Goal: Information Seeking & Learning: Obtain resource

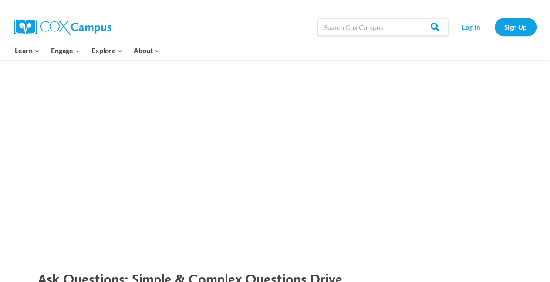
scroll to position [703, 0]
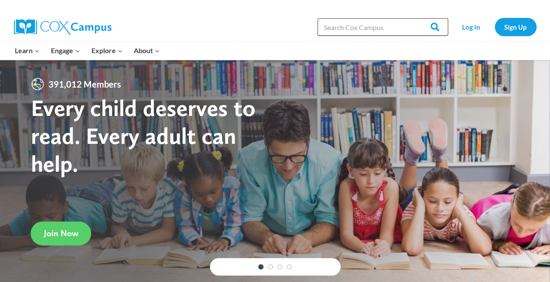
click at [401, 31] on input "Search in https://coxcampus.org/" at bounding box center [383, 26] width 131 height 17
type input "talk poster"
click at [414, 18] on input "Search" at bounding box center [431, 26] width 34 height 17
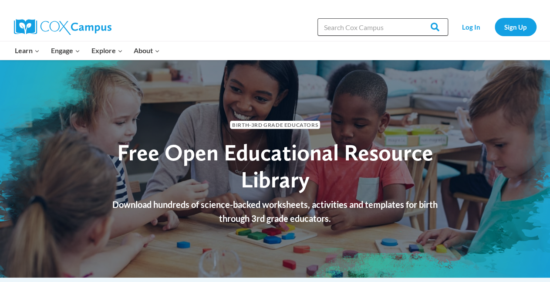
click at [388, 24] on input "Search in [URL][DOMAIN_NAME]" at bounding box center [383, 26] width 131 height 17
type input "talk poster 2"
click at [414, 18] on input "Search" at bounding box center [431, 26] width 34 height 17
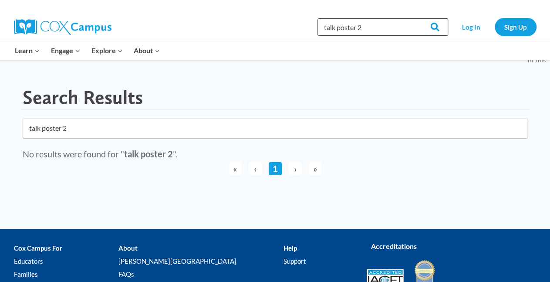
click at [373, 27] on input "talk poster 2" at bounding box center [383, 26] width 131 height 17
type input "talk poster"
click at [414, 18] on input "Search" at bounding box center [431, 26] width 34 height 17
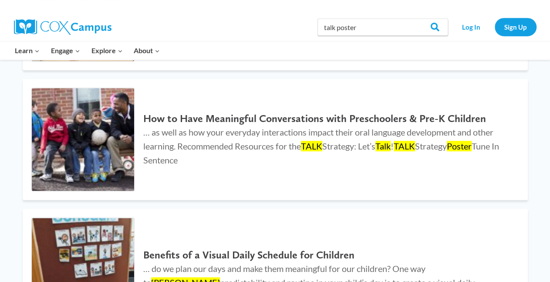
scroll to position [227, 0]
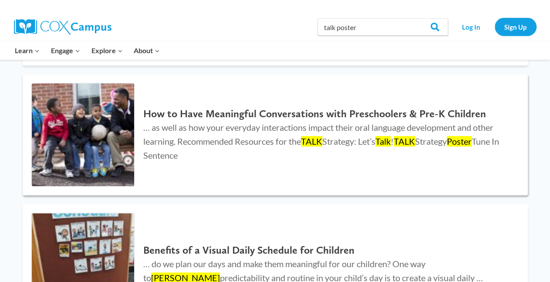
click at [207, 113] on h2 "How to Have Meaningful Conversations with Preschoolers & Pre-K Children" at bounding box center [326, 114] width 367 height 13
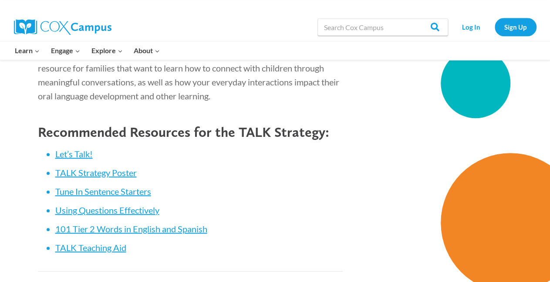
scroll to position [1831, 0]
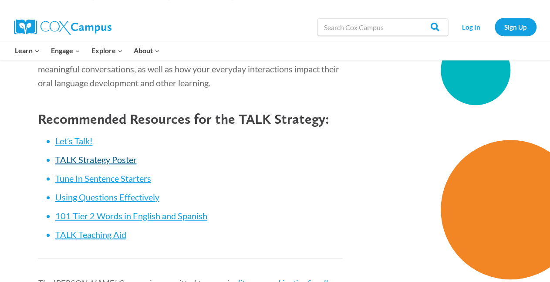
click at [121, 160] on span "TALK Strategy Poster" at bounding box center [95, 159] width 81 height 10
click at [77, 141] on span "Let’s Talk!" at bounding box center [73, 141] width 37 height 10
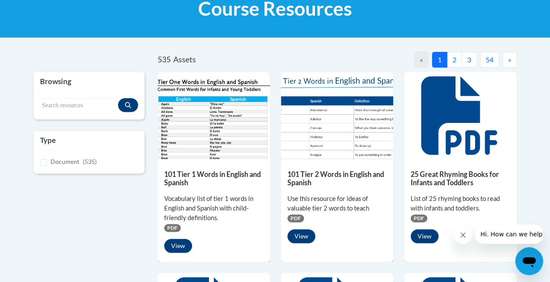
scroll to position [149, 0]
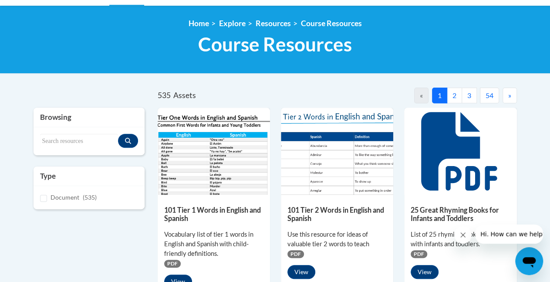
scroll to position [160, 0]
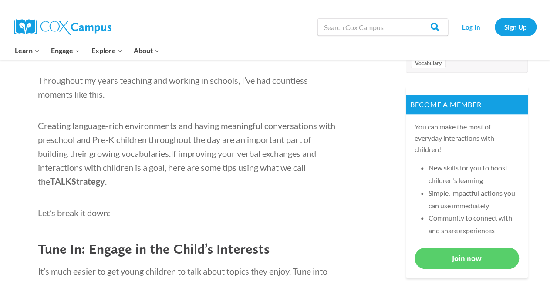
scroll to position [366, 0]
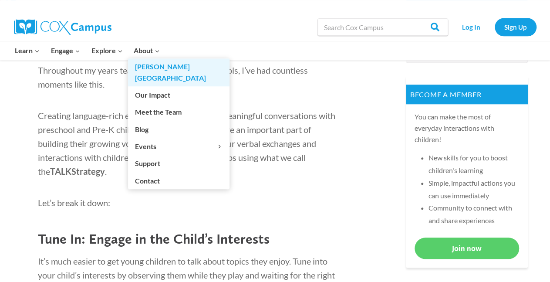
click at [149, 64] on link "[PERSON_NAME][GEOGRAPHIC_DATA]" at bounding box center [179, 72] width 102 height 28
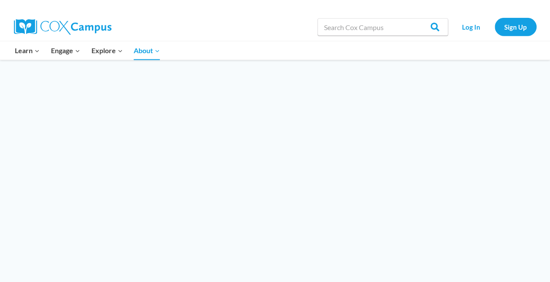
scroll to position [910, 0]
